Goal: Check status: Check status

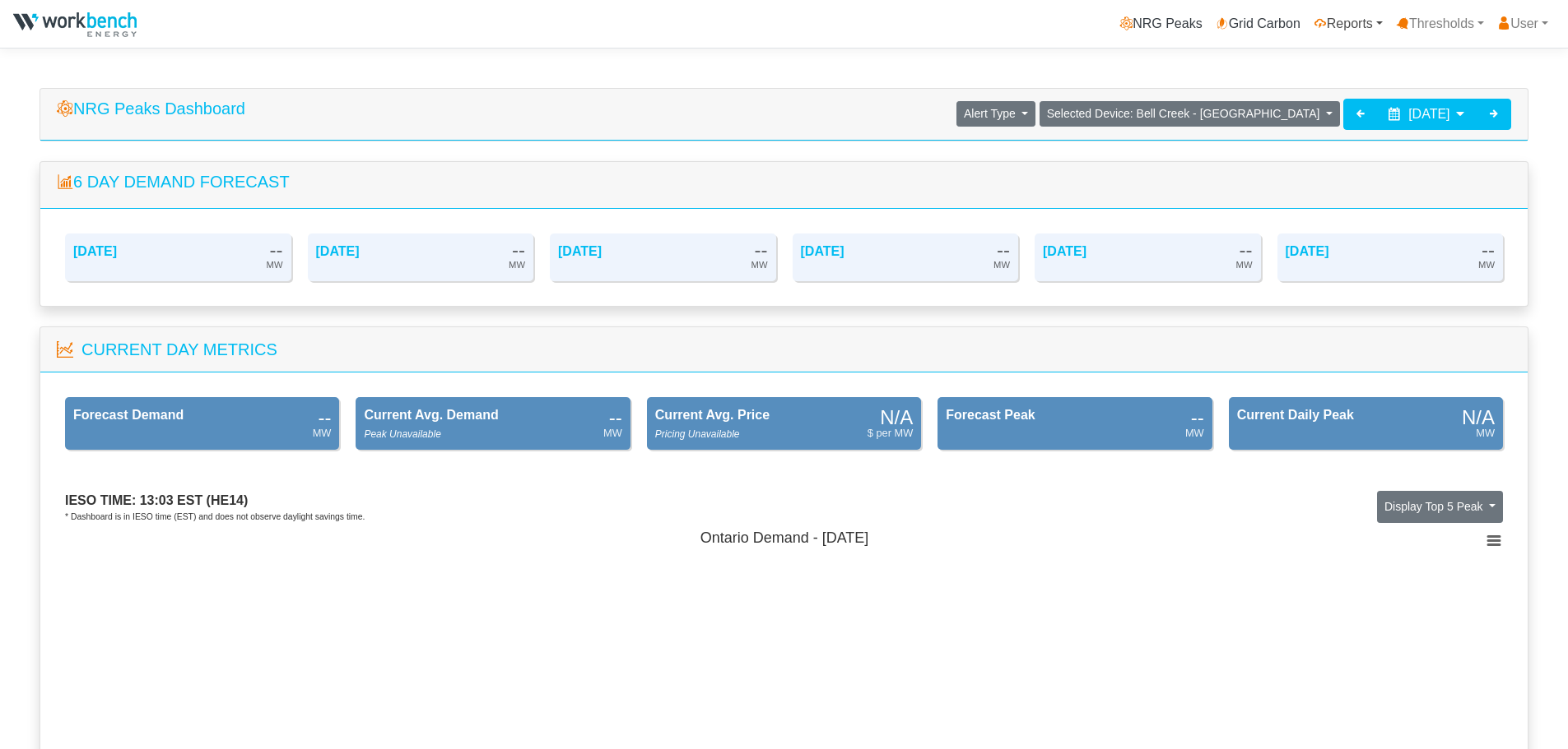
click at [1360, 22] on link "Reports" at bounding box center [1348, 25] width 82 height 33
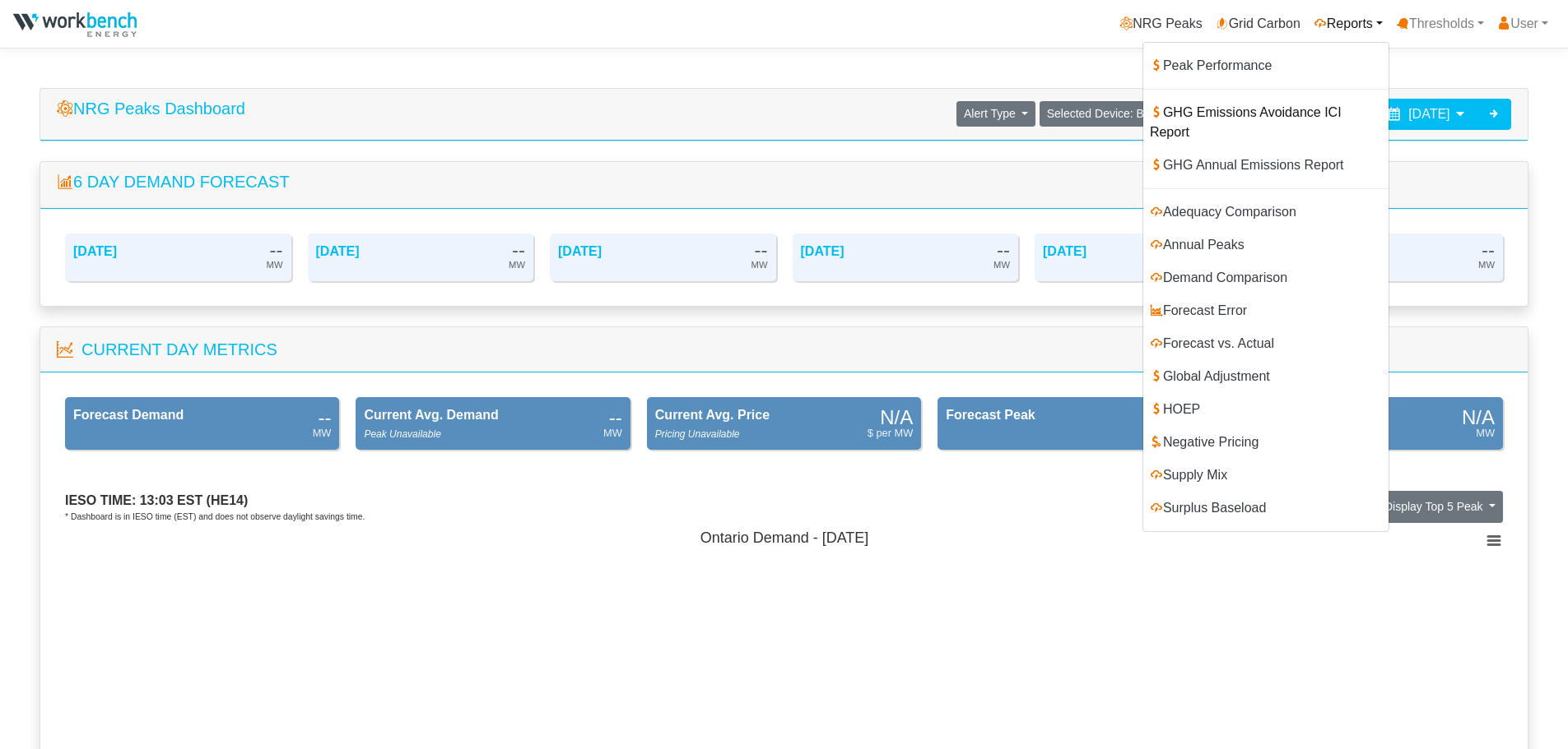
click at [1280, 112] on link "GHG Emissions Avoidance ICI Report" at bounding box center [1266, 123] width 245 height 53
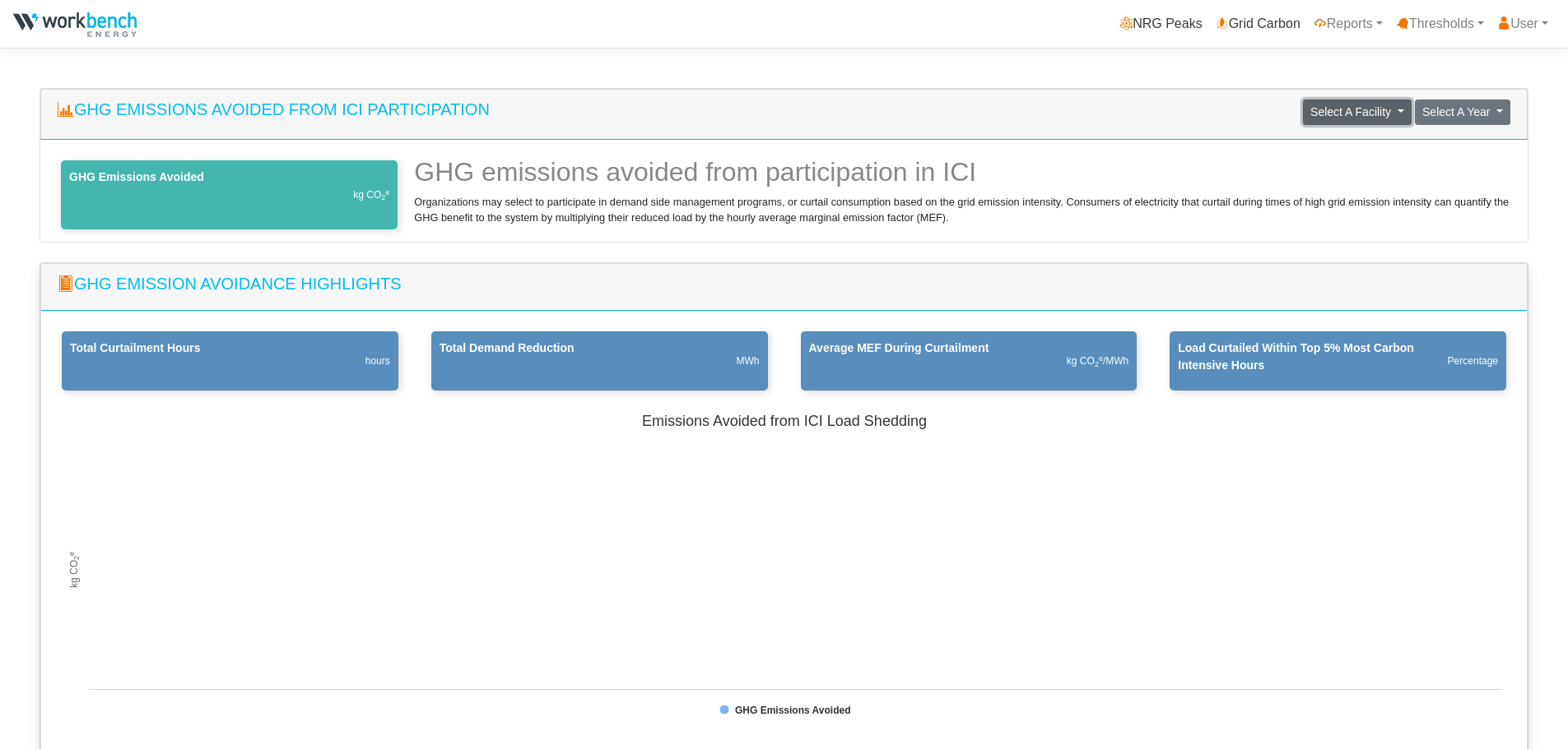
click at [1399, 108] on button "Select A Facility" at bounding box center [1356, 113] width 109 height 25
click at [1355, 151] on link "Pan American Silver - Bell Creek" at bounding box center [1285, 147] width 252 height 26
click at [1477, 117] on span "Select A Year" at bounding box center [1456, 111] width 69 height 13
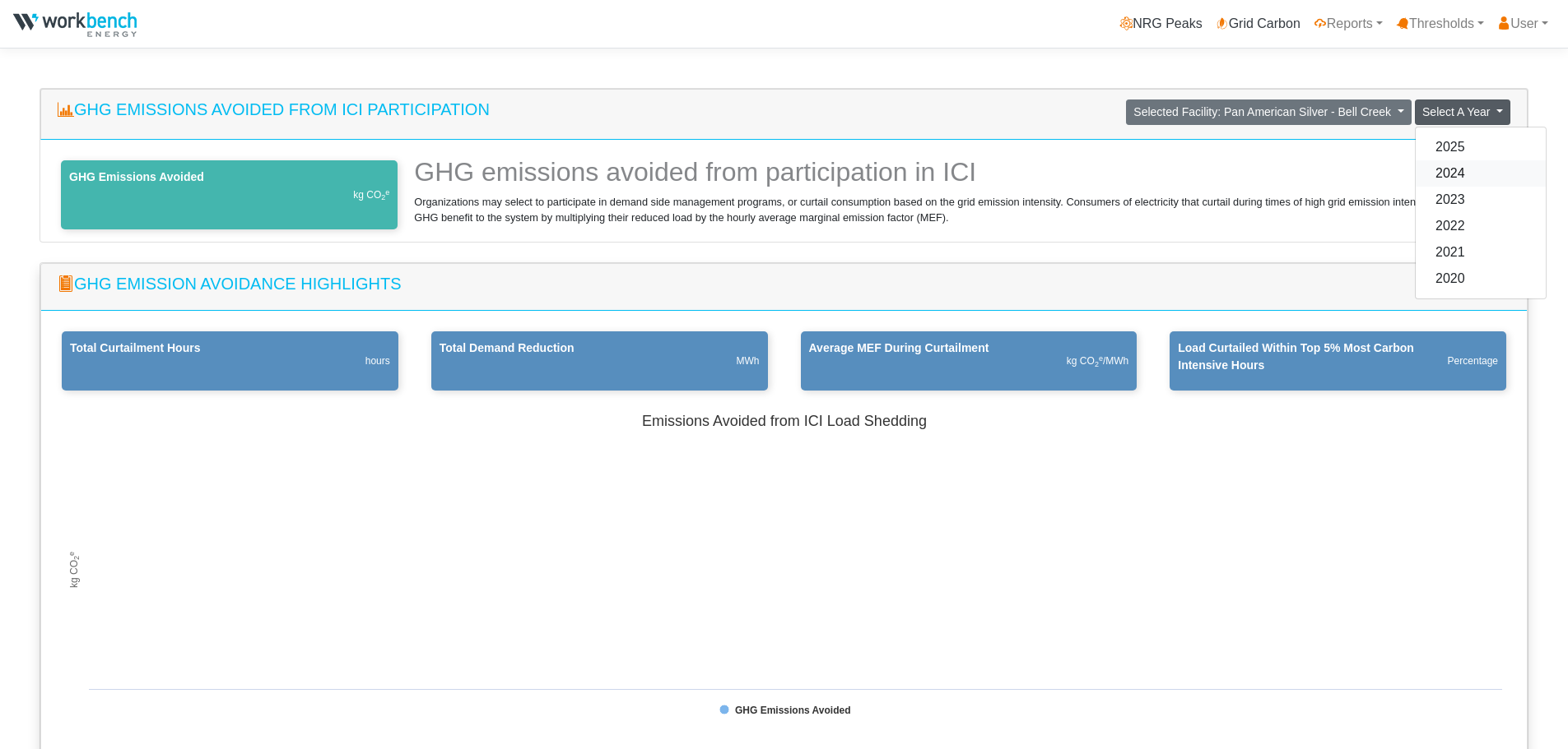
click at [1455, 176] on link "2024" at bounding box center [1480, 174] width 130 height 26
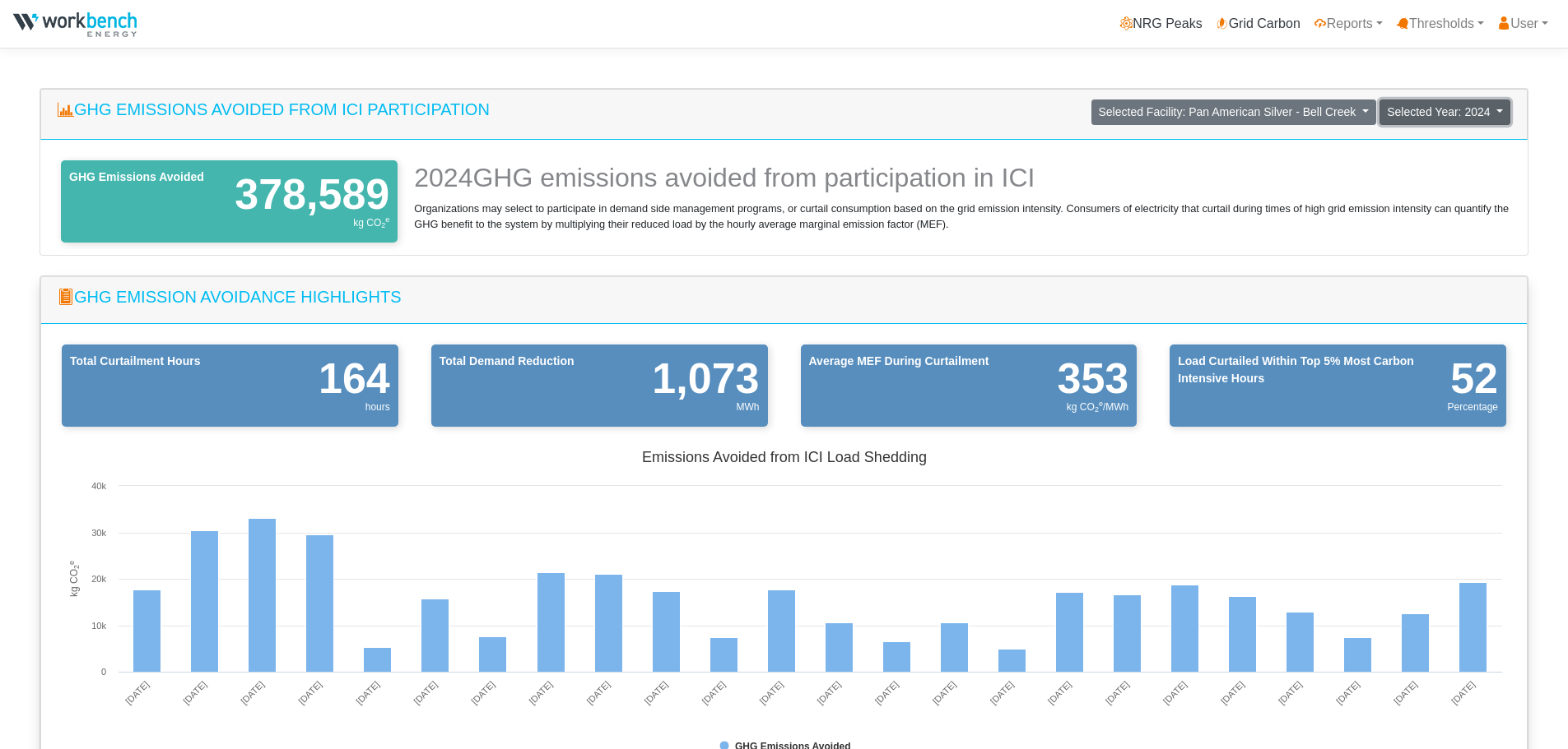
click at [1470, 113] on span "Selected Year: 2024" at bounding box center [1438, 111] width 103 height 13
click at [1422, 192] on link "2023" at bounding box center [1444, 199] width 130 height 26
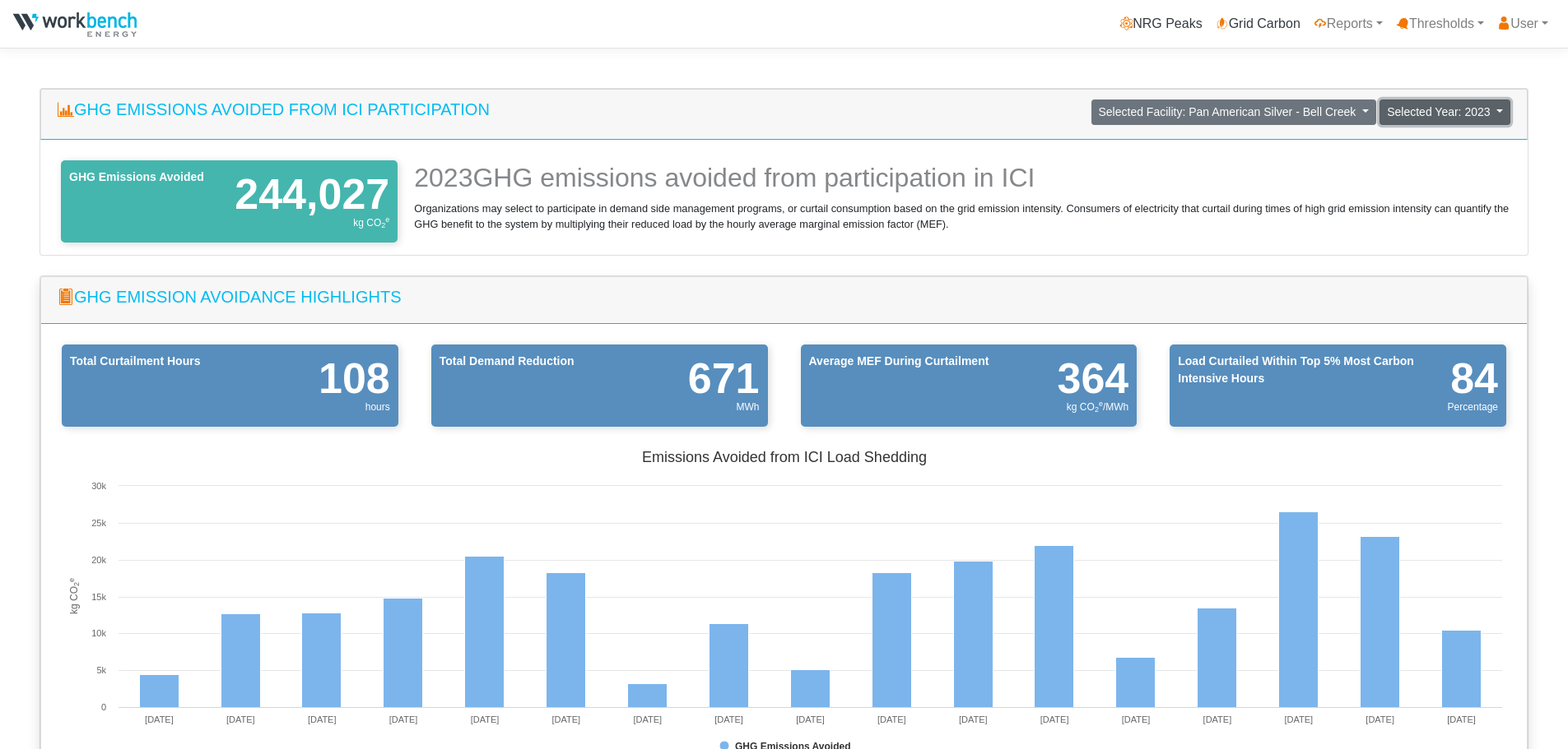
click at [1484, 113] on span "Selected Year: 2023" at bounding box center [1438, 111] width 103 height 13
click at [1441, 144] on link "2025" at bounding box center [1444, 147] width 130 height 26
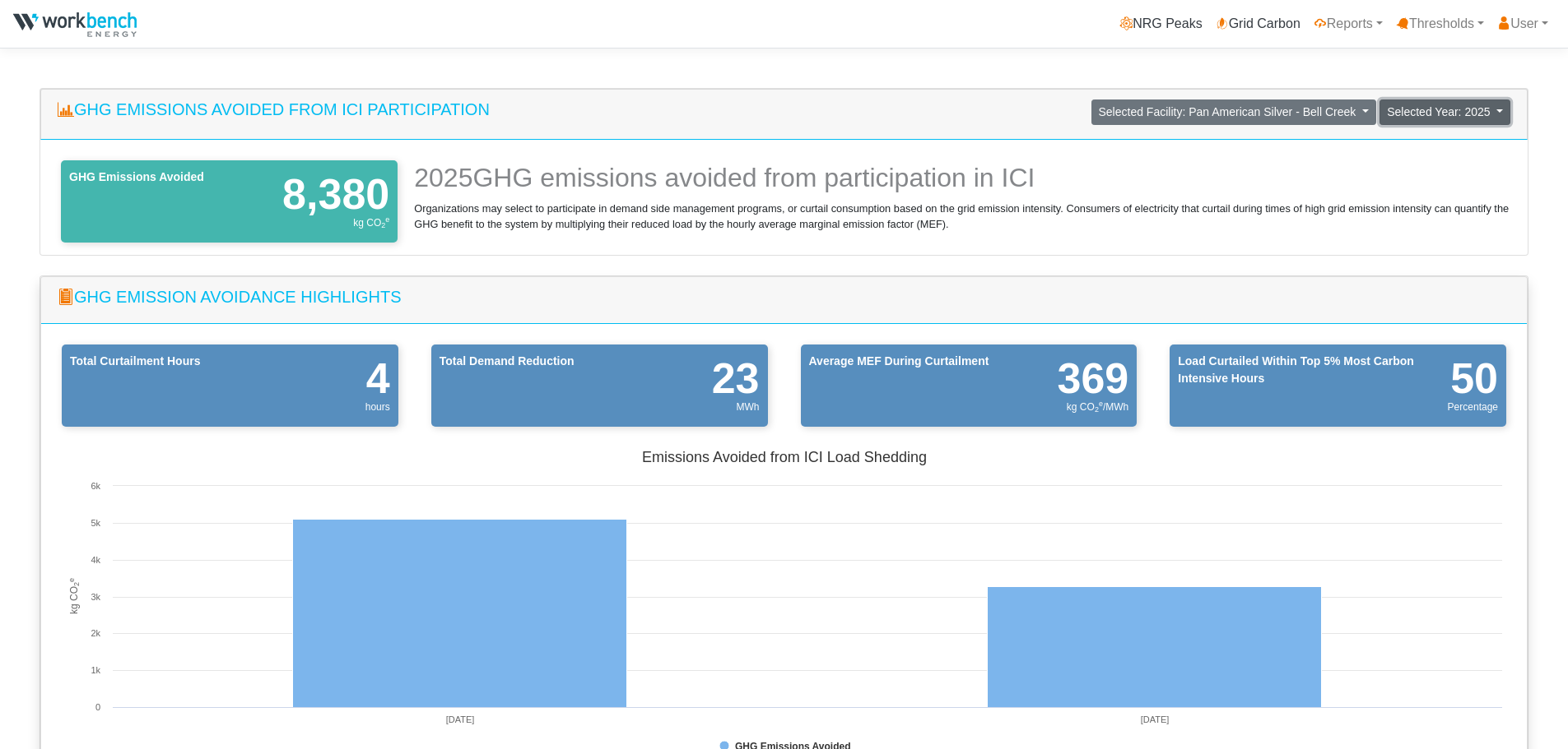
click at [1453, 109] on span "Selected Year: 2025" at bounding box center [1438, 111] width 103 height 13
click at [1432, 169] on link "2024" at bounding box center [1444, 174] width 130 height 26
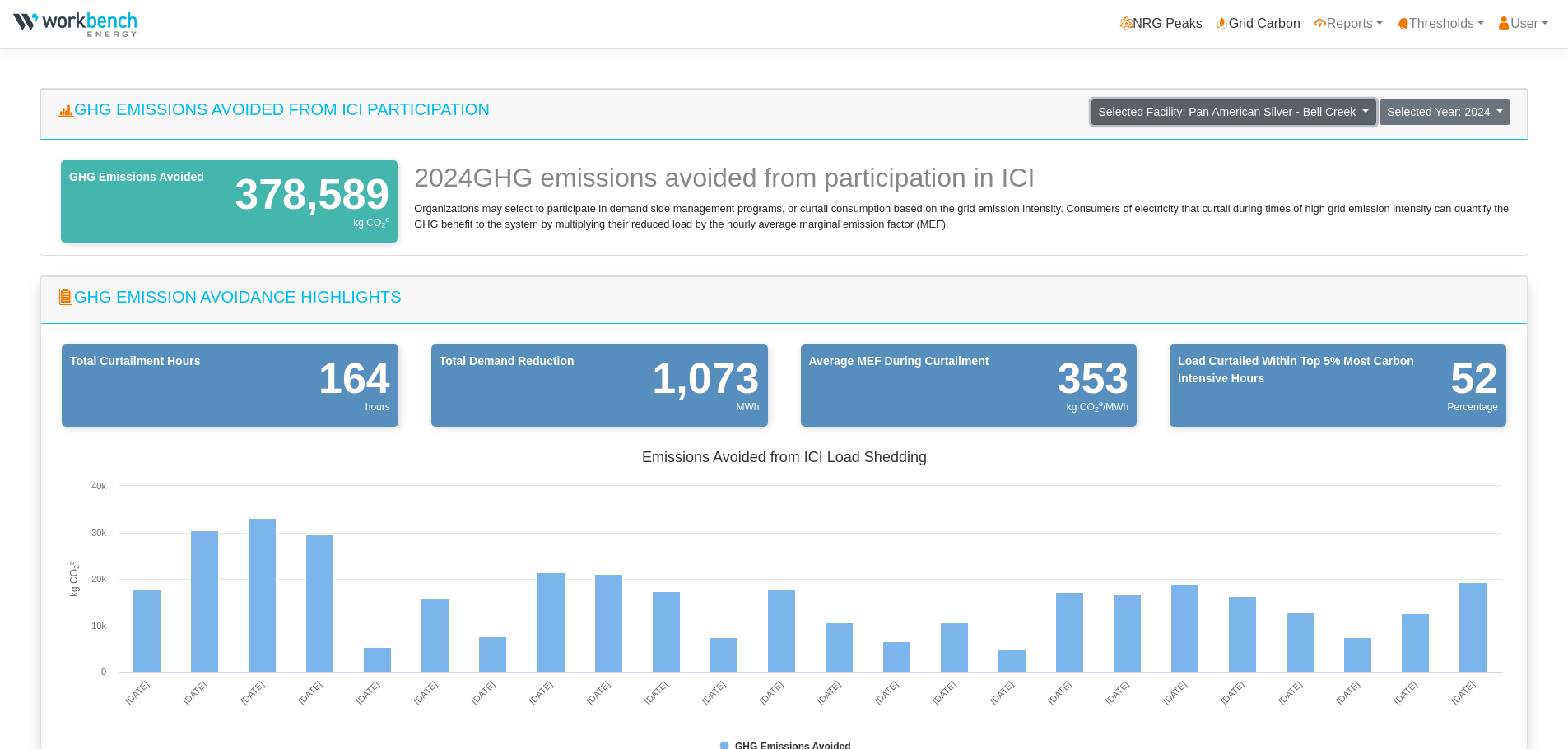
click at [1367, 115] on button "Selected Facility: Pan American Silver - Bell Creek" at bounding box center [1234, 113] width 284 height 25
click at [1324, 172] on link "Pan American Silver - Timmins West" at bounding box center [1243, 174] width 252 height 26
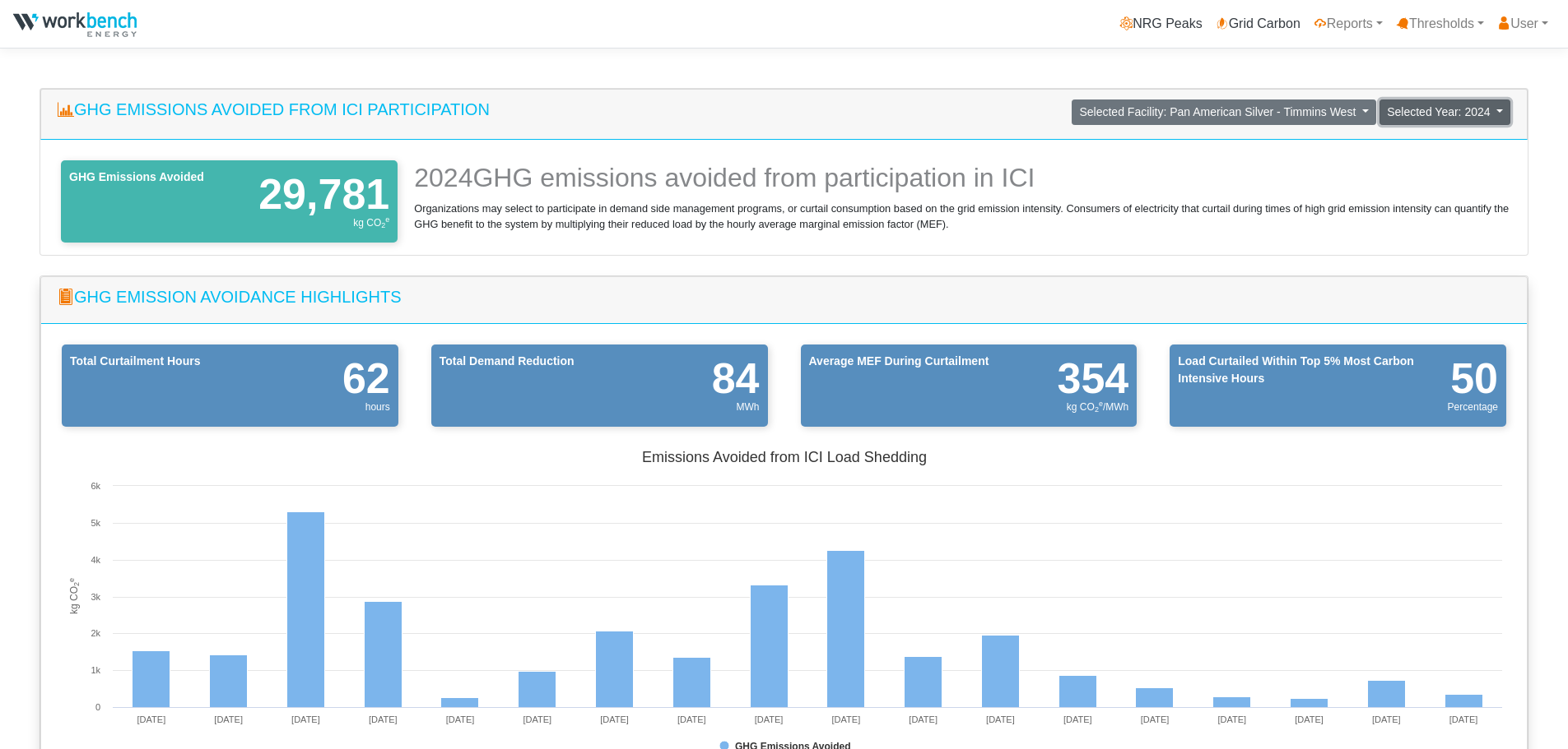
click at [1458, 117] on span "Selected Year: 2024" at bounding box center [1438, 111] width 103 height 13
click at [1435, 151] on link "2025" at bounding box center [1444, 147] width 130 height 26
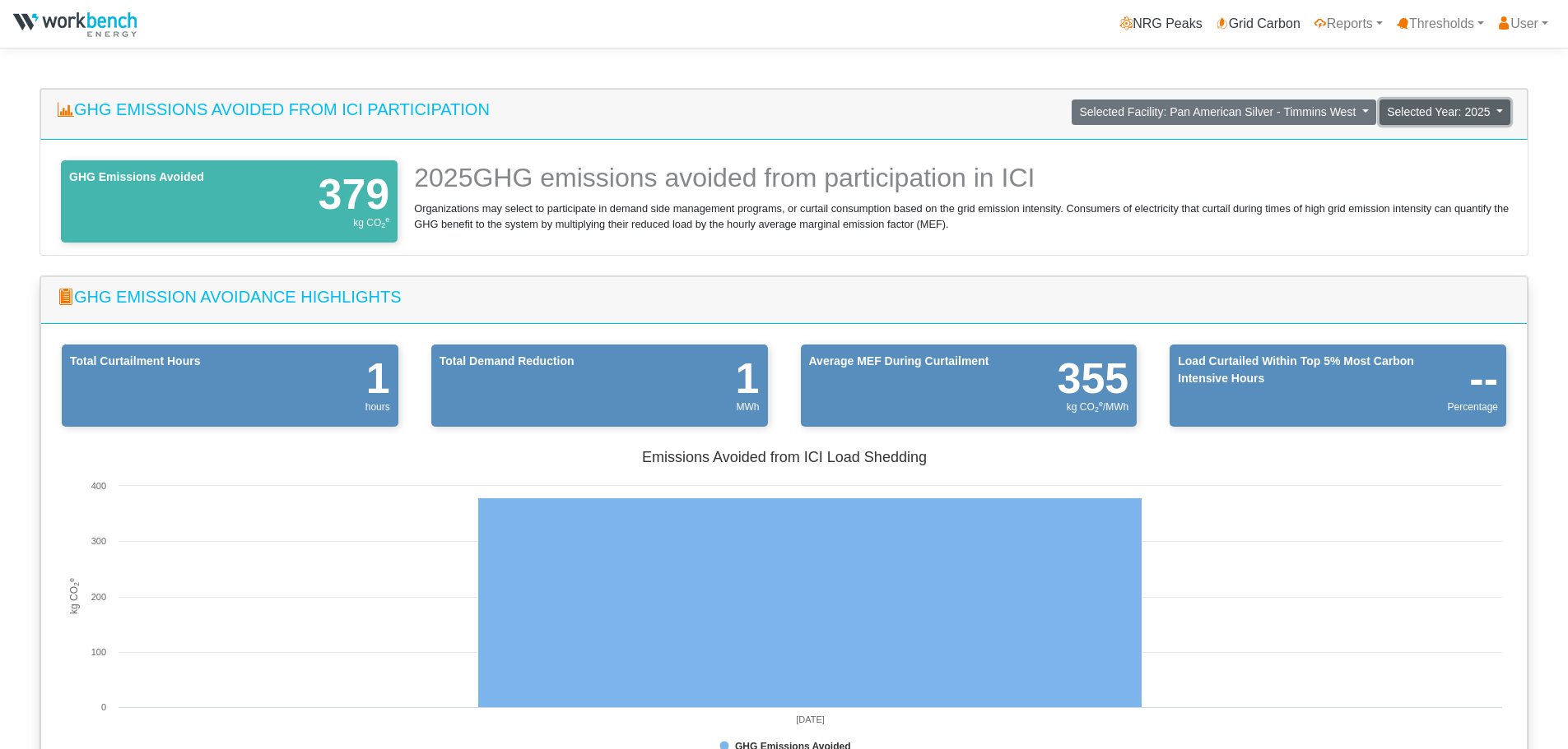
click at [1435, 115] on span "Selected Year: 2025" at bounding box center [1438, 111] width 103 height 13
click at [1433, 173] on link "2024" at bounding box center [1444, 174] width 130 height 26
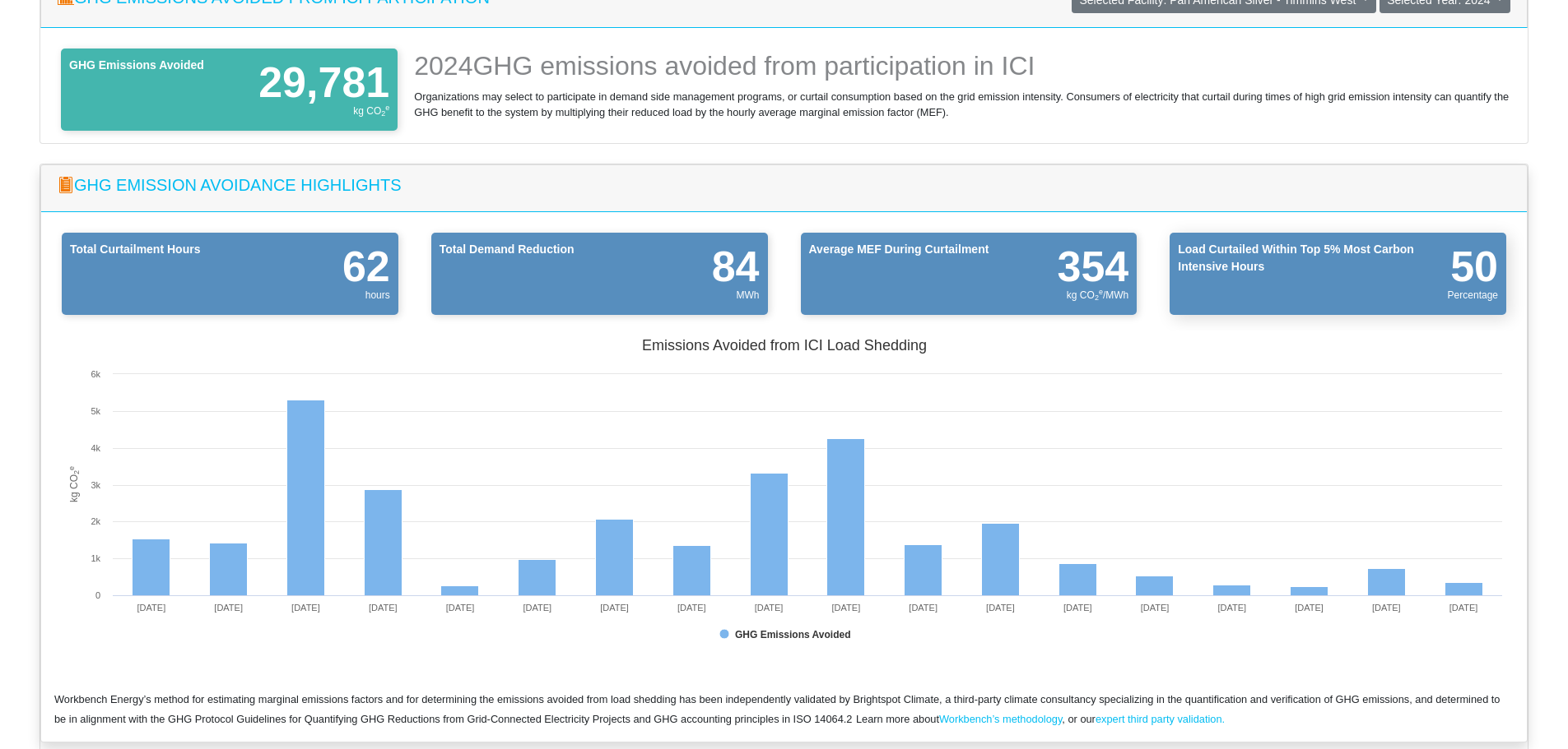
scroll to position [82, 0]
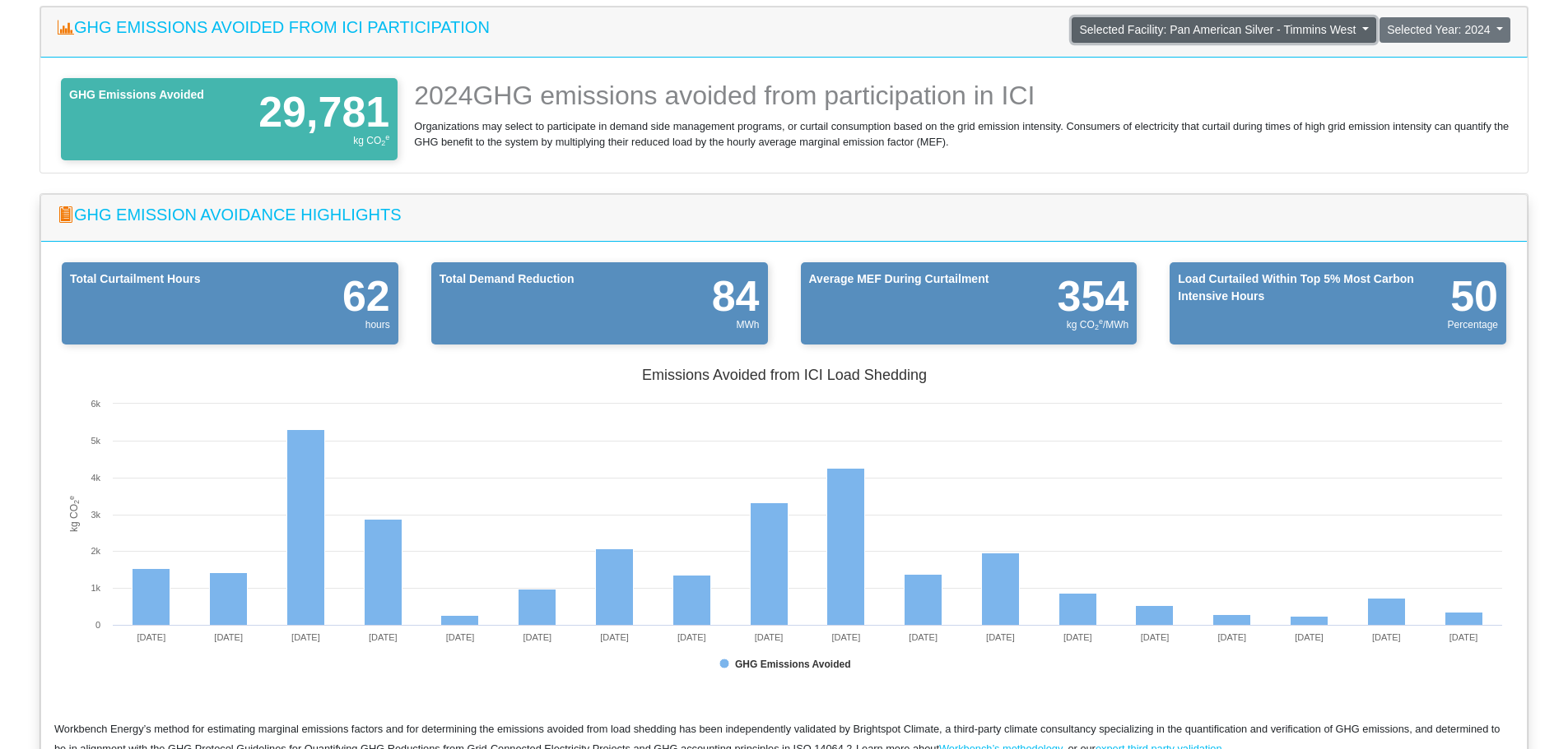
click at [1323, 38] on button "Selected Facility: Pan American Silver - Timmins West" at bounding box center [1224, 30] width 304 height 25
click at [1322, 68] on link "Pan American Silver - Bell Creek" at bounding box center [1243, 65] width 252 height 26
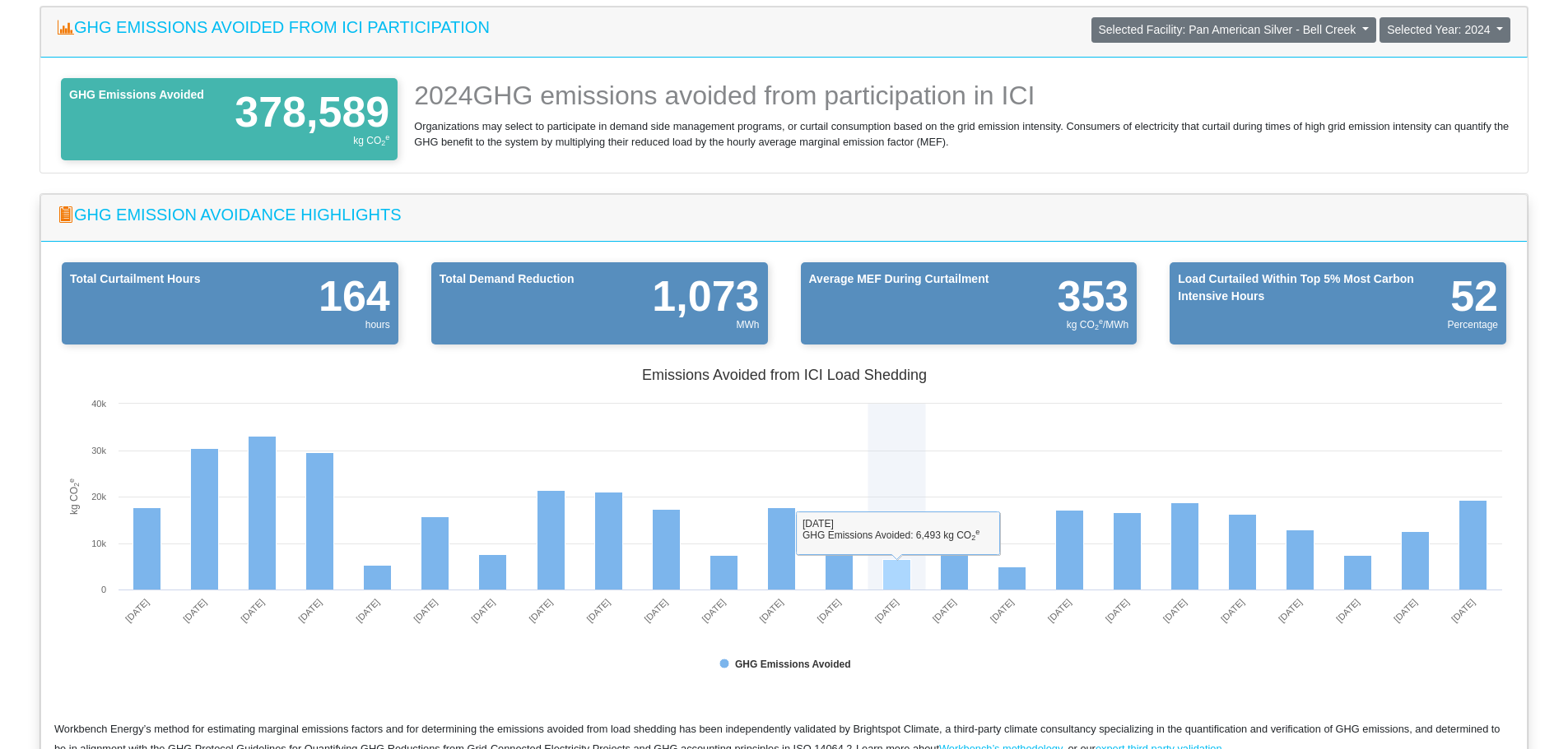
scroll to position [0, 0]
